Goal: Task Accomplishment & Management: Manage account settings

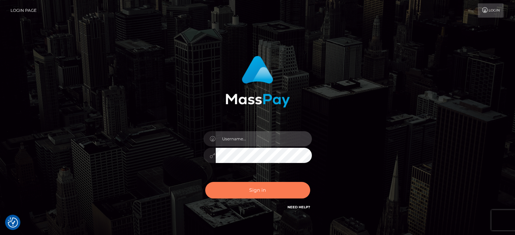
type input "Lawrence.megabonanza"
click at [267, 185] on button "Sign in" at bounding box center [257, 190] width 105 height 17
type input "[PERSON_NAME].megabonanza"
click at [258, 187] on button "Sign in" at bounding box center [257, 190] width 105 height 17
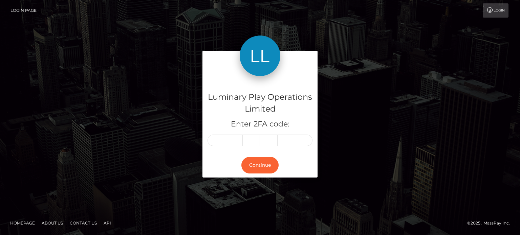
click at [214, 141] on input "text" at bounding box center [217, 141] width 18 height 12
type input "6"
type input "0"
type input "3"
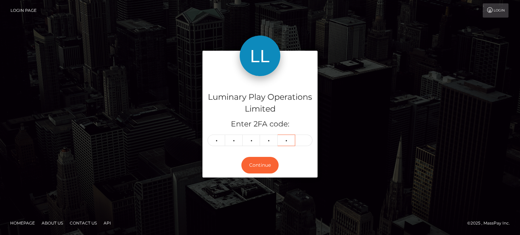
type input "5"
type input "1"
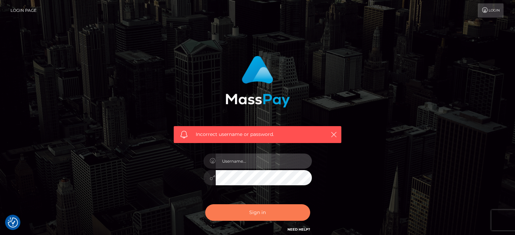
type input "[PERSON_NAME].megabonanza"
click at [231, 215] on button "Sign in" at bounding box center [257, 212] width 105 height 17
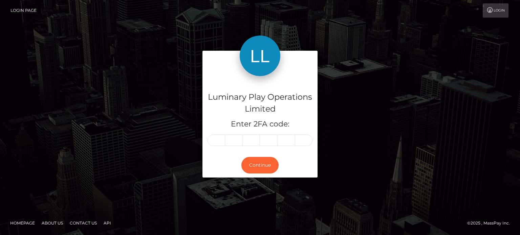
click at [216, 142] on input "text" at bounding box center [217, 141] width 18 height 12
type input "6"
type input "0"
type input "3"
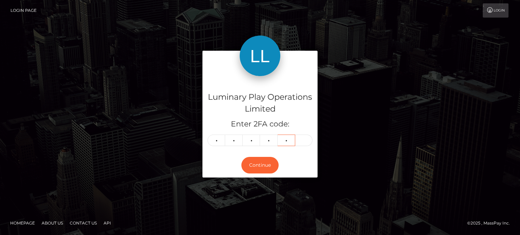
type input "5"
type input "1"
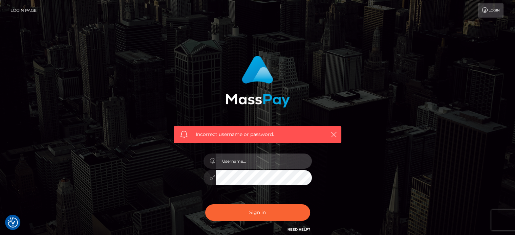
type input "Lawrence.megabonanza"
click at [138, 74] on div "Incorrect username or password. Lawrence.megabonanza" at bounding box center [258, 148] width 386 height 195
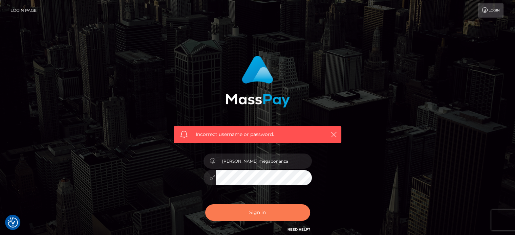
click at [260, 216] on button "Sign in" at bounding box center [257, 212] width 105 height 17
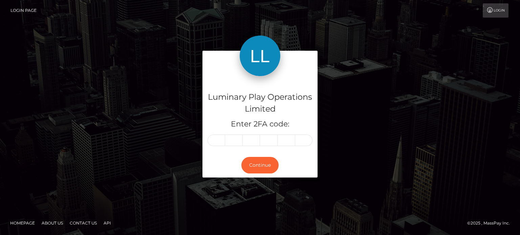
click at [219, 143] on input "text" at bounding box center [217, 141] width 18 height 12
type input "0"
type input "2"
type input "0"
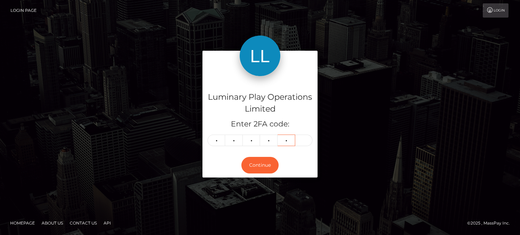
type input "8"
type input "6"
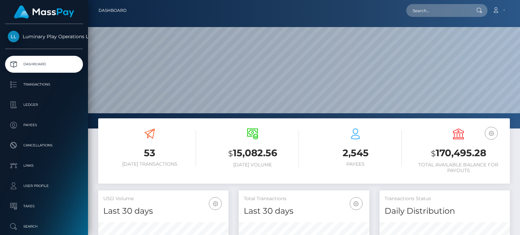
scroll to position [120, 130]
click at [455, 153] on h3 "$ 170,495.28" at bounding box center [458, 154] width 93 height 14
copy h3 "170,495.28"
